Goal: Task Accomplishment & Management: Complete application form

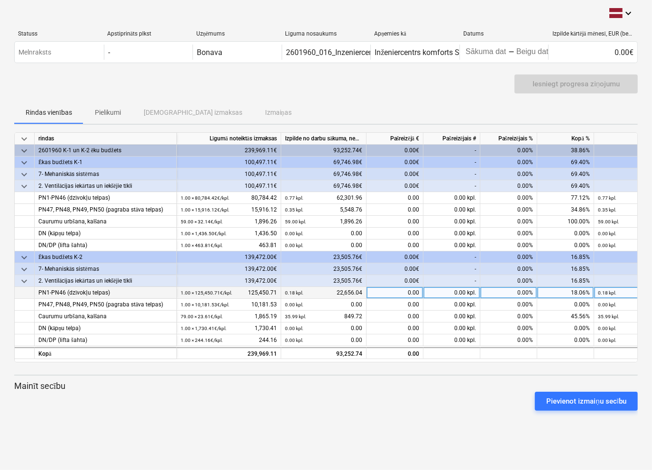
click at [393, 293] on div "0.00" at bounding box center [395, 293] width 57 height 12
click at [404, 293] on div "0.00" at bounding box center [395, 293] width 57 height 12
type input "44322.62"
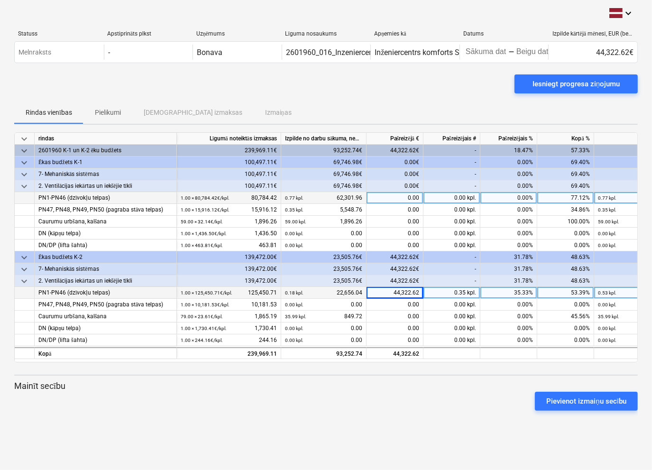
click at [401, 195] on div "0.00" at bounding box center [395, 198] width 57 height 12
type input "13794.02"
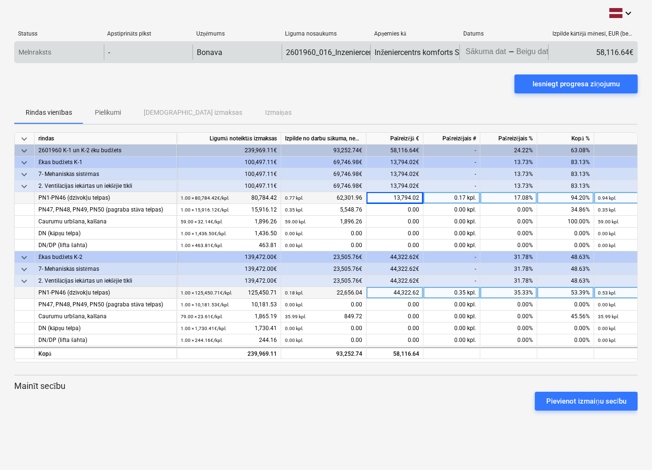
click at [480, 55] on body "keyboard_arrow_down Statuss Apstiprināts plkst Uzņēmums Līguma nosaukums Apņemi…" at bounding box center [326, 235] width 652 height 470
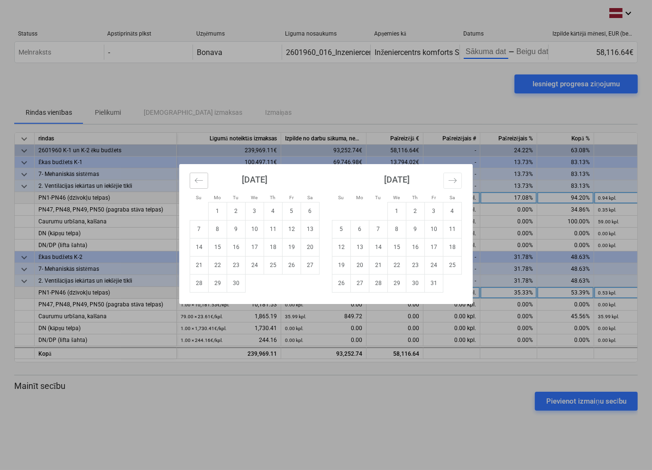
click at [195, 179] on icon "Move backward to switch to the previous month." at bounding box center [199, 180] width 8 height 5
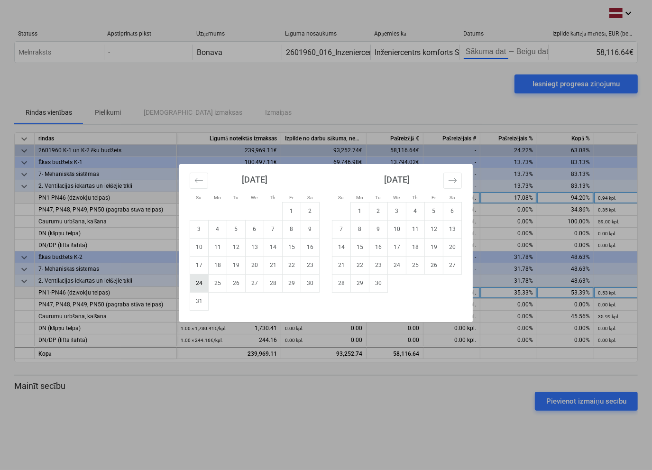
click at [201, 284] on td "24" at bounding box center [199, 283] width 18 height 18
type input "[DATE]"
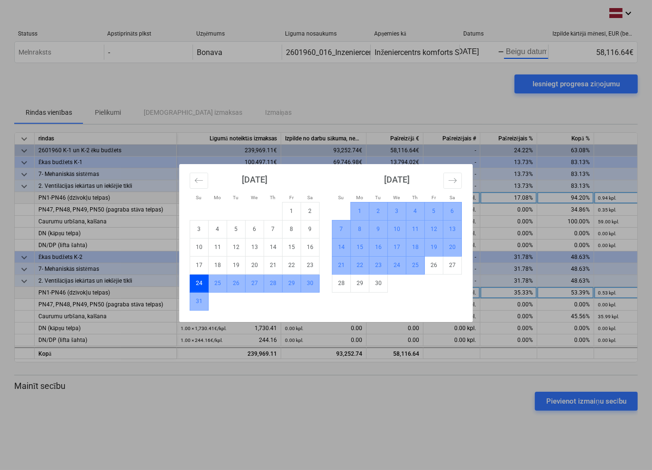
click at [415, 266] on td "25" at bounding box center [415, 265] width 18 height 18
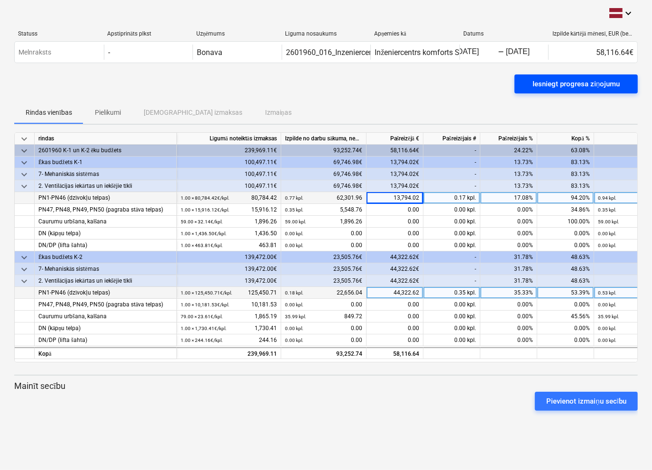
click at [569, 81] on div "Iesniegt progresa ziņojumu" at bounding box center [576, 84] width 87 height 12
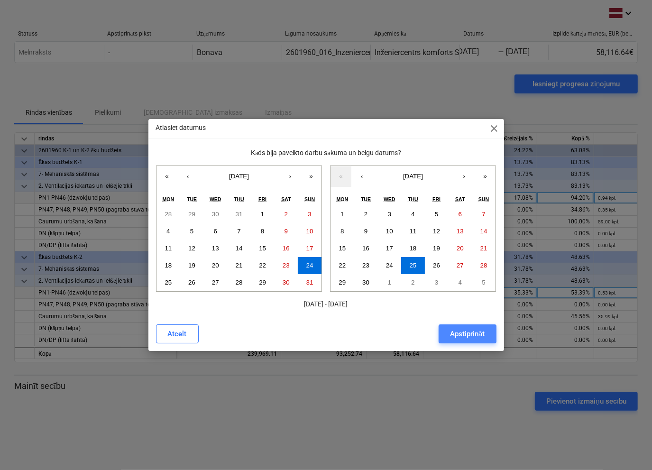
click at [472, 331] on div "Apstiprināt" at bounding box center [467, 334] width 35 height 12
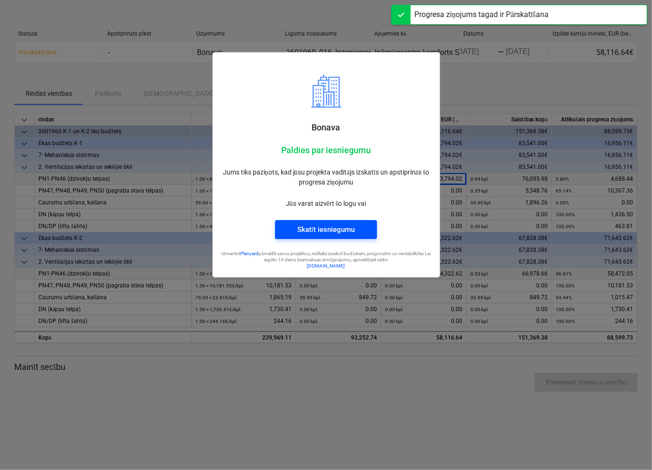
click at [336, 225] on div "Skatīt iesniegumu" at bounding box center [325, 229] width 57 height 12
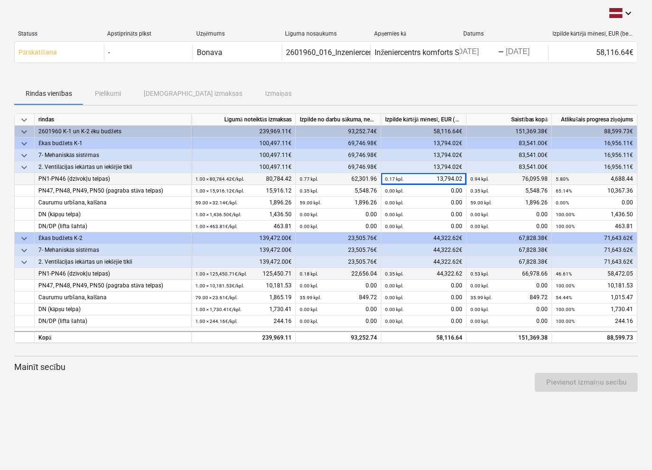
click at [101, 91] on div "Rindas vienības Pielikumi Apstiprinātas izmaksas Izmaiņas" at bounding box center [326, 93] width 624 height 23
click at [183, 93] on div "Rindas vienības Pielikumi Apstiprinātas izmaksas Izmaiņas" at bounding box center [326, 93] width 624 height 23
click at [249, 97] on div "Rindas vienības Pielikumi Apstiprinātas izmaksas Izmaiņas" at bounding box center [326, 93] width 624 height 23
